Goal: Obtain resource: Obtain resource

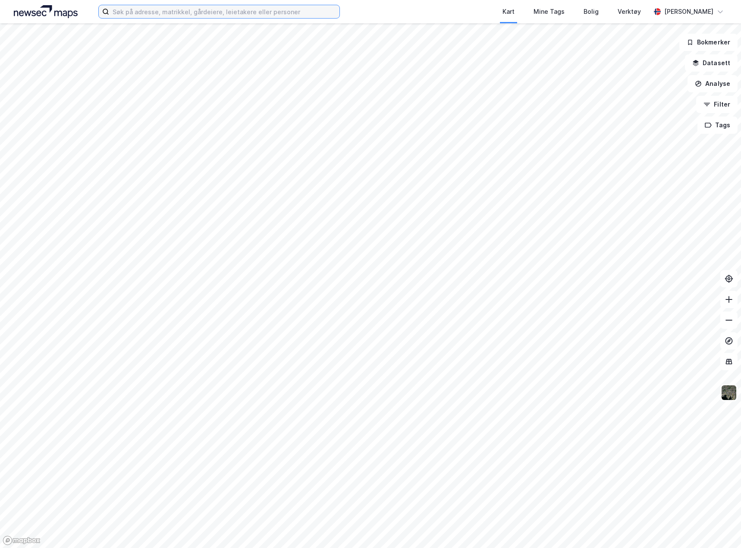
click at [131, 12] on input at bounding box center [224, 11] width 230 height 13
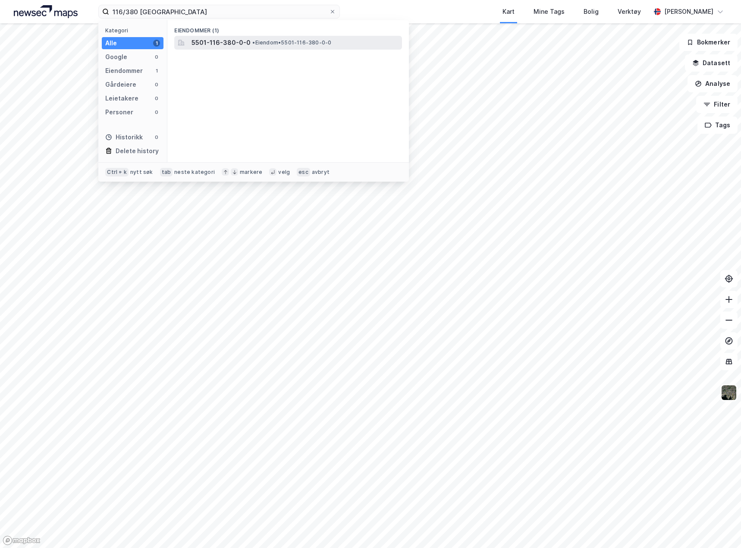
click at [213, 41] on span "5501-116-380-0-0" at bounding box center [221, 43] width 59 height 10
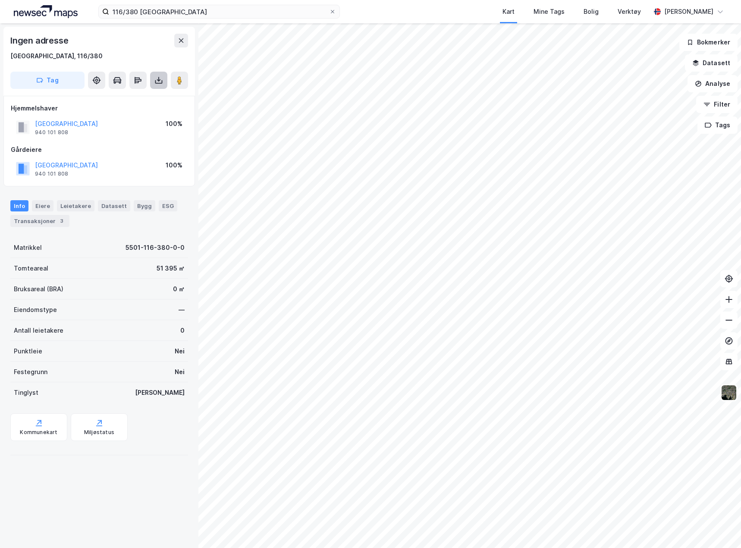
click at [163, 84] on icon at bounding box center [158, 80] width 9 height 9
click at [152, 100] on div "Last ned grunnbok" at bounding box center [122, 98] width 92 height 14
drag, startPoint x: 119, startPoint y: 244, endPoint x: 183, endPoint y: 252, distance: 64.4
click at [183, 252] on div "Ingen adresse [GEOGRAPHIC_DATA], 116/380 Tag Hjemmelshaver [GEOGRAPHIC_DATA] 94…" at bounding box center [99, 285] width 198 height 525
copy div "5501-116-380-0-0"
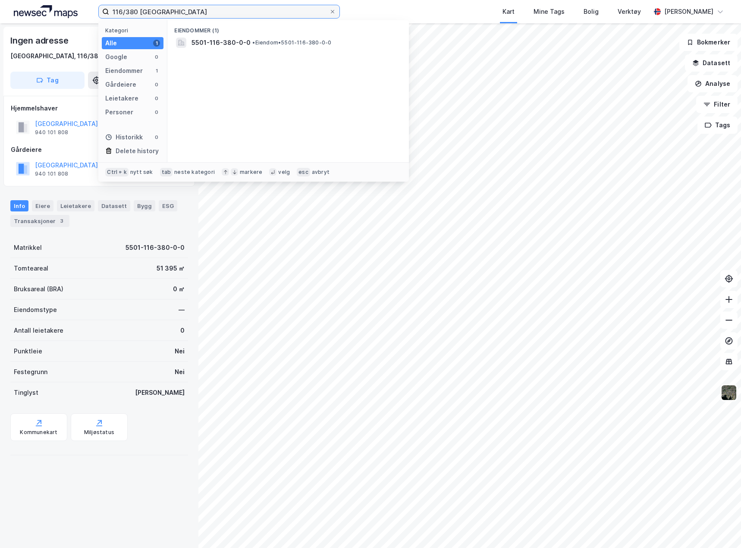
drag, startPoint x: 139, startPoint y: 12, endPoint x: 84, endPoint y: 17, distance: 55.5
click at [84, 17] on div "116/380 tromsø Kategori Alle 1 Google 0 Eiendommer 1 Gårdeiere 0 Leietakere 0 P…" at bounding box center [370, 11] width 741 height 23
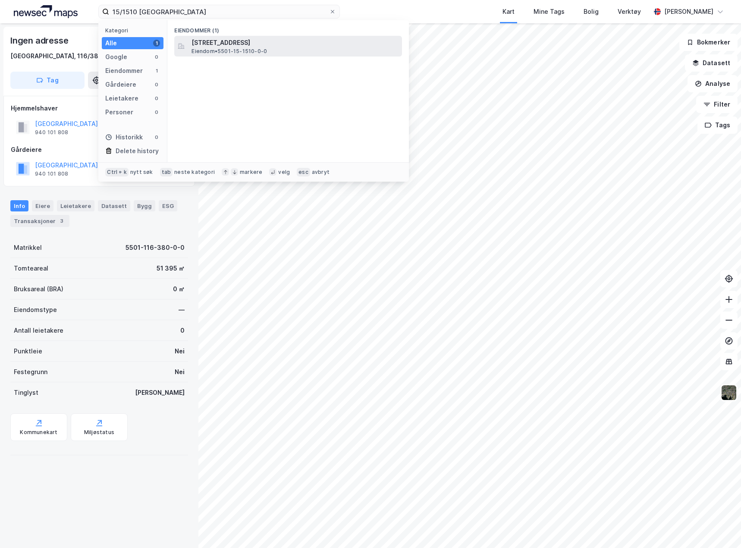
click at [330, 55] on div "[STREET_ADDRESS] • 5501-15-1510-0-0" at bounding box center [288, 46] width 228 height 21
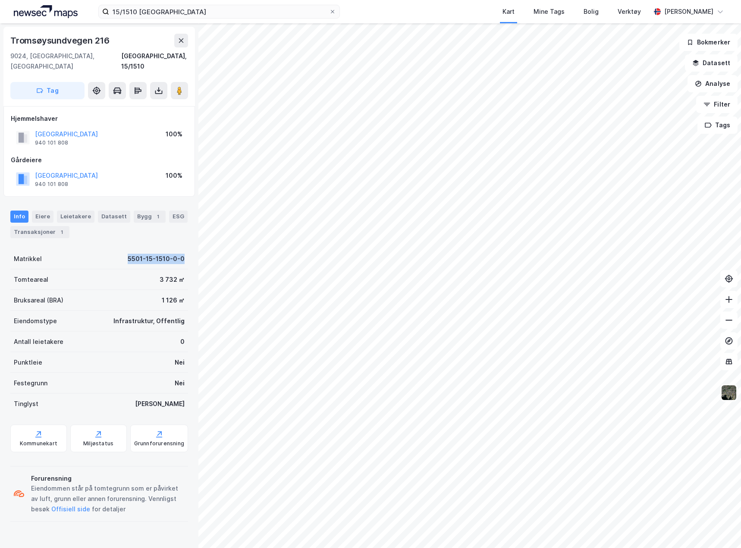
drag, startPoint x: 110, startPoint y: 245, endPoint x: 179, endPoint y: 245, distance: 69.5
click at [179, 249] on div "Matrikkel 5501-15-1510-0-0" at bounding box center [99, 259] width 178 height 21
copy div "5501-15-1510-0-0"
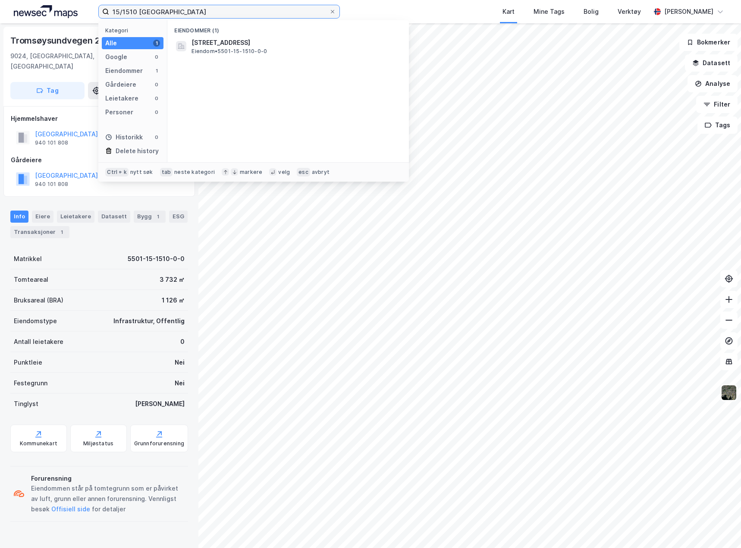
drag, startPoint x: 136, startPoint y: 12, endPoint x: 83, endPoint y: 9, distance: 53.1
click at [83, 9] on div "15/1510 tromsø Kategori Alle 1 Google 0 Eiendommer 1 Gårdeiere 0 Leietakere 0 P…" at bounding box center [370, 11] width 741 height 23
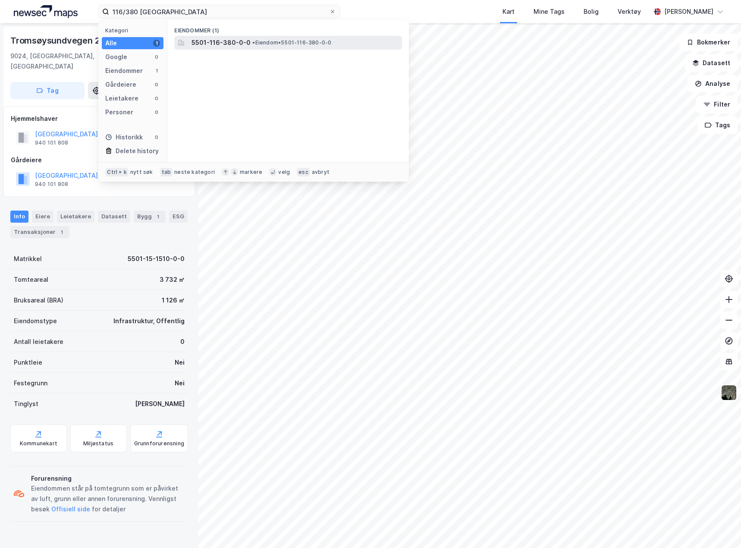
click at [277, 38] on div "5501-116-380-0-0 • Eiendom • 5501-116-380-0-0" at bounding box center [296, 43] width 209 height 10
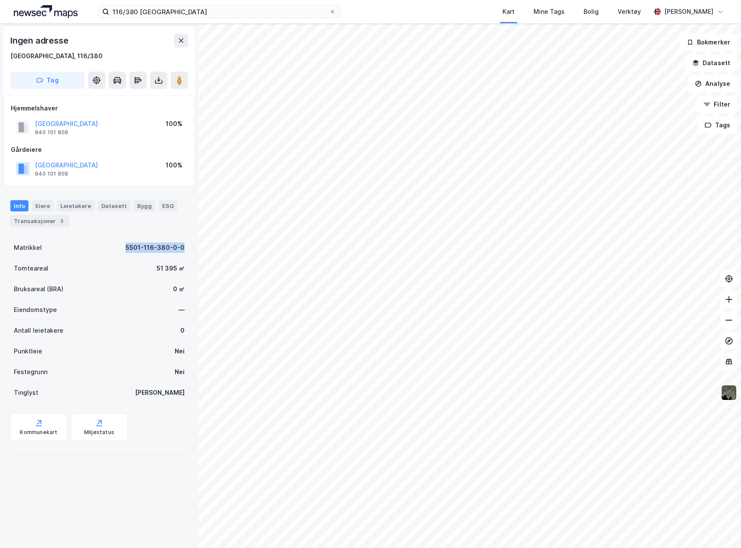
drag, startPoint x: 115, startPoint y: 246, endPoint x: 197, endPoint y: 249, distance: 82.5
click at [197, 249] on div "Ingen adresse [GEOGRAPHIC_DATA], 116/380 Tag Hjemmelshaver [GEOGRAPHIC_DATA] 94…" at bounding box center [99, 285] width 198 height 525
copy div "5501-116-380-0-0"
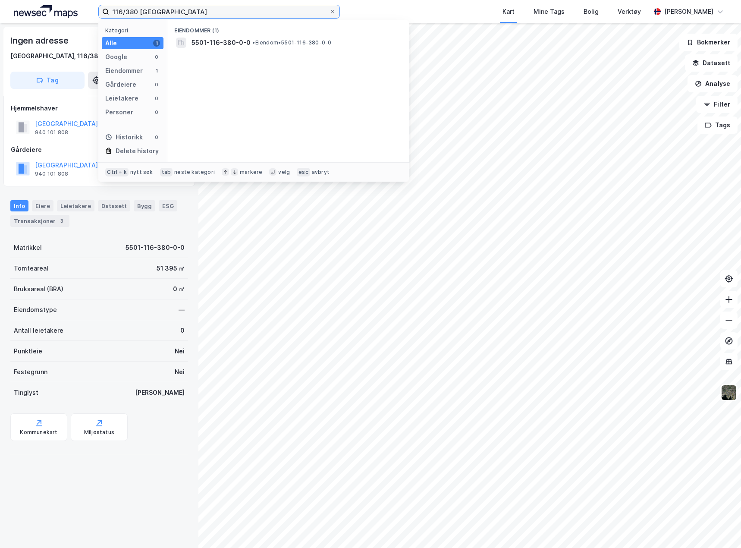
drag, startPoint x: 137, startPoint y: 12, endPoint x: 101, endPoint y: 9, distance: 36.8
click at [101, 9] on label "116/380 [GEOGRAPHIC_DATA]" at bounding box center [219, 12] width 242 height 14
type input "118/532 [GEOGRAPHIC_DATA]"
click at [232, 40] on span "5501-118-532-0-0" at bounding box center [221, 43] width 58 height 10
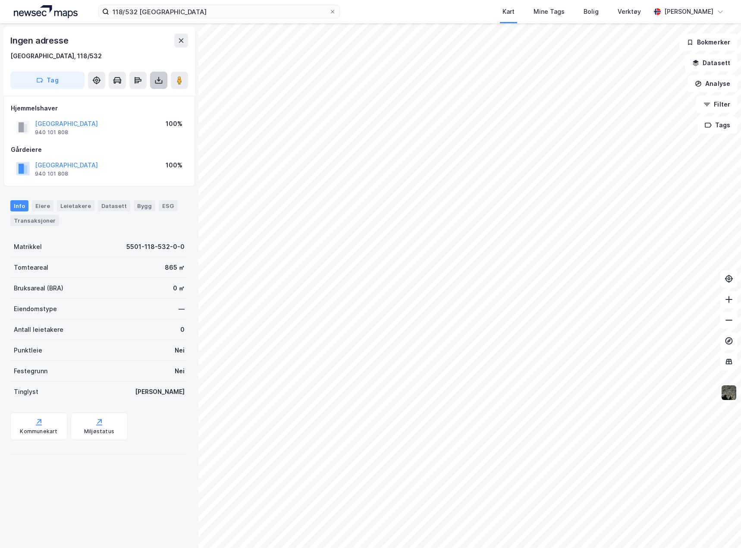
click at [158, 80] on icon at bounding box center [158, 80] width 9 height 9
click at [48, 220] on div "Transaksjoner" at bounding box center [34, 220] width 49 height 11
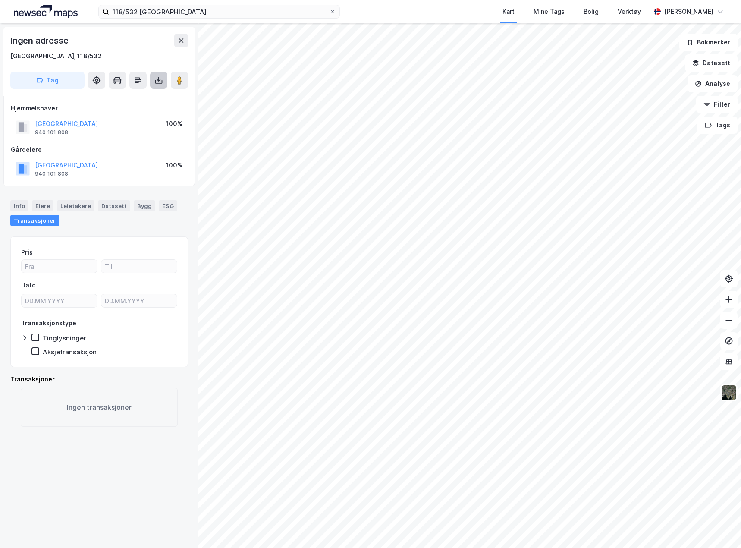
click at [160, 82] on icon at bounding box center [158, 80] width 9 height 9
click at [141, 94] on div "Last ned grunnbok" at bounding box center [116, 97] width 50 height 7
